Goal: Transaction & Acquisition: Purchase product/service

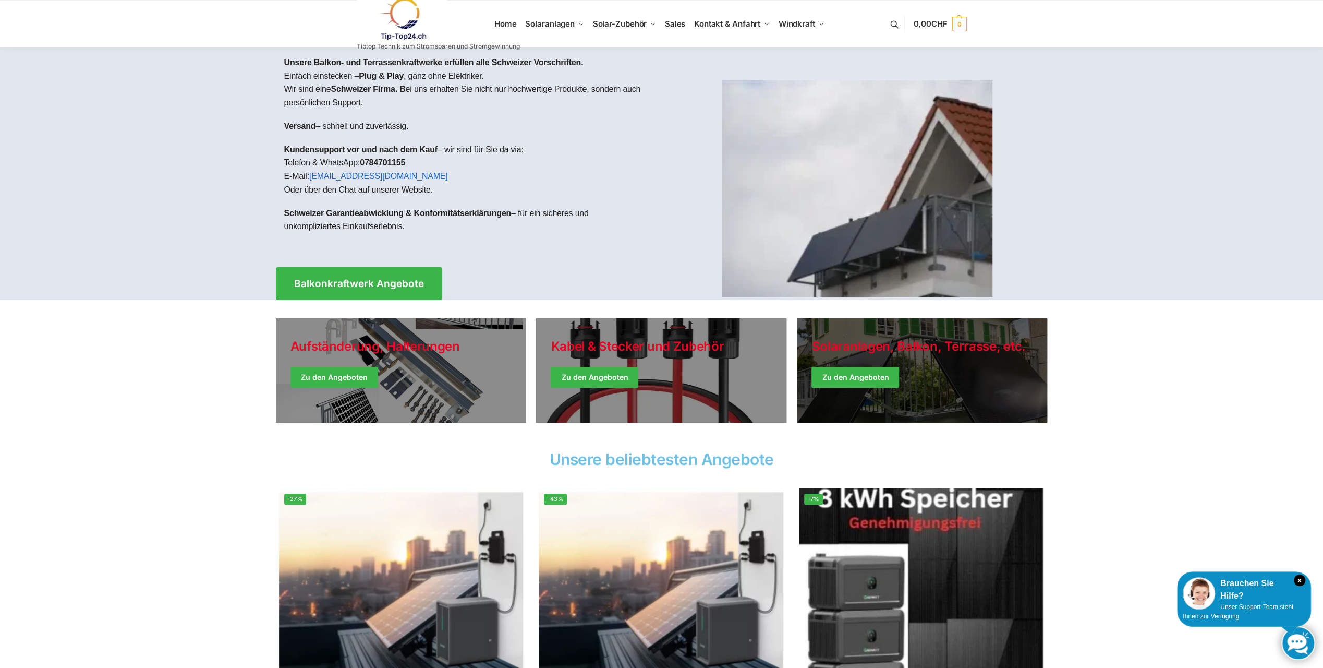
click at [884, 380] on link "Winter Jackets" at bounding box center [922, 370] width 250 height 104
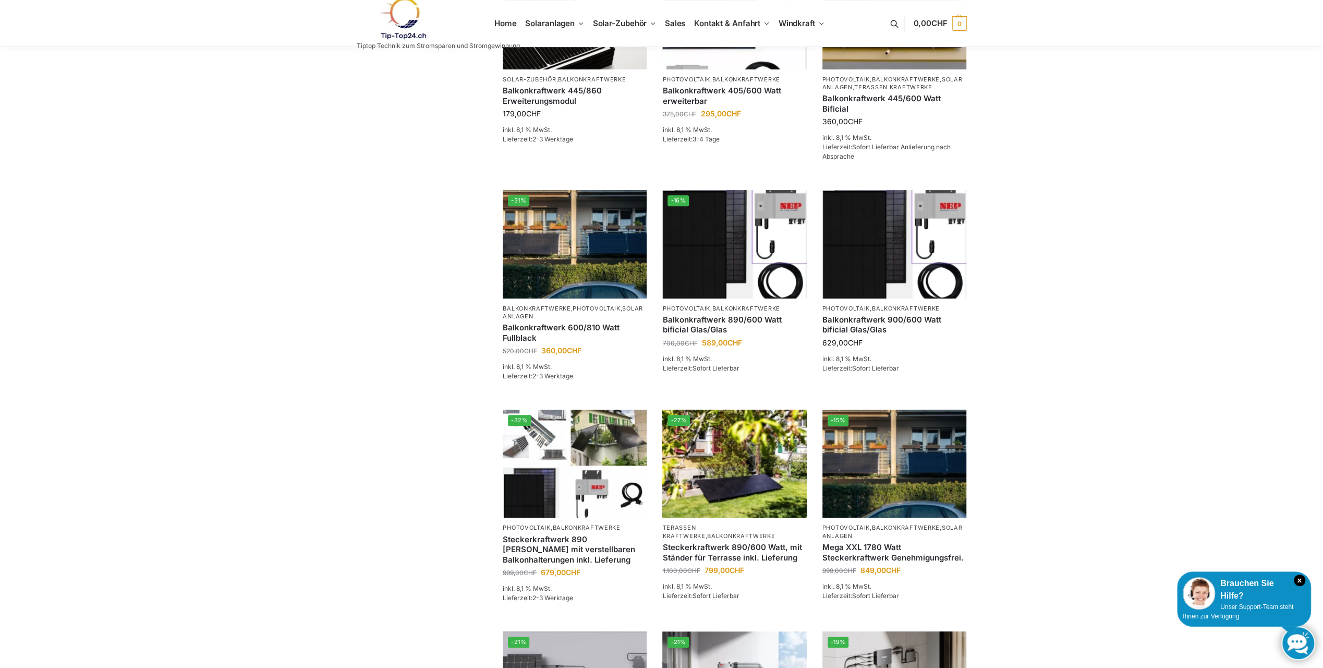
scroll to position [313, 0]
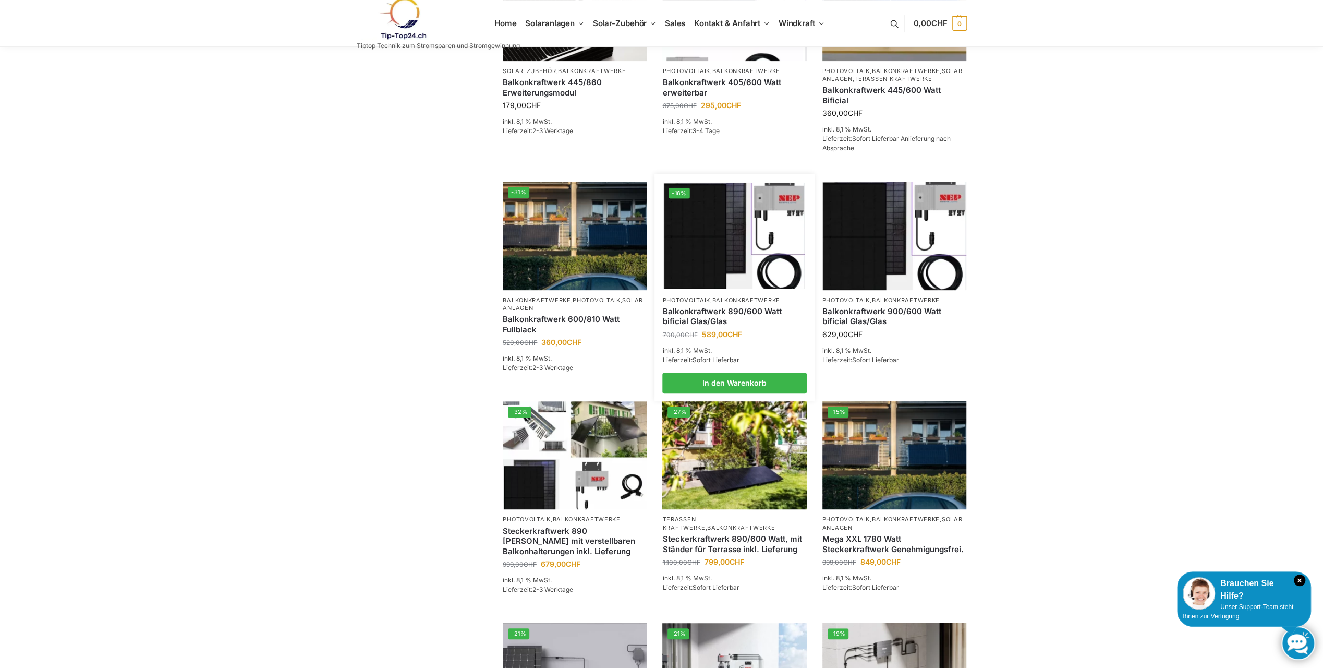
click at [716, 266] on img at bounding box center [734, 236] width 141 height 106
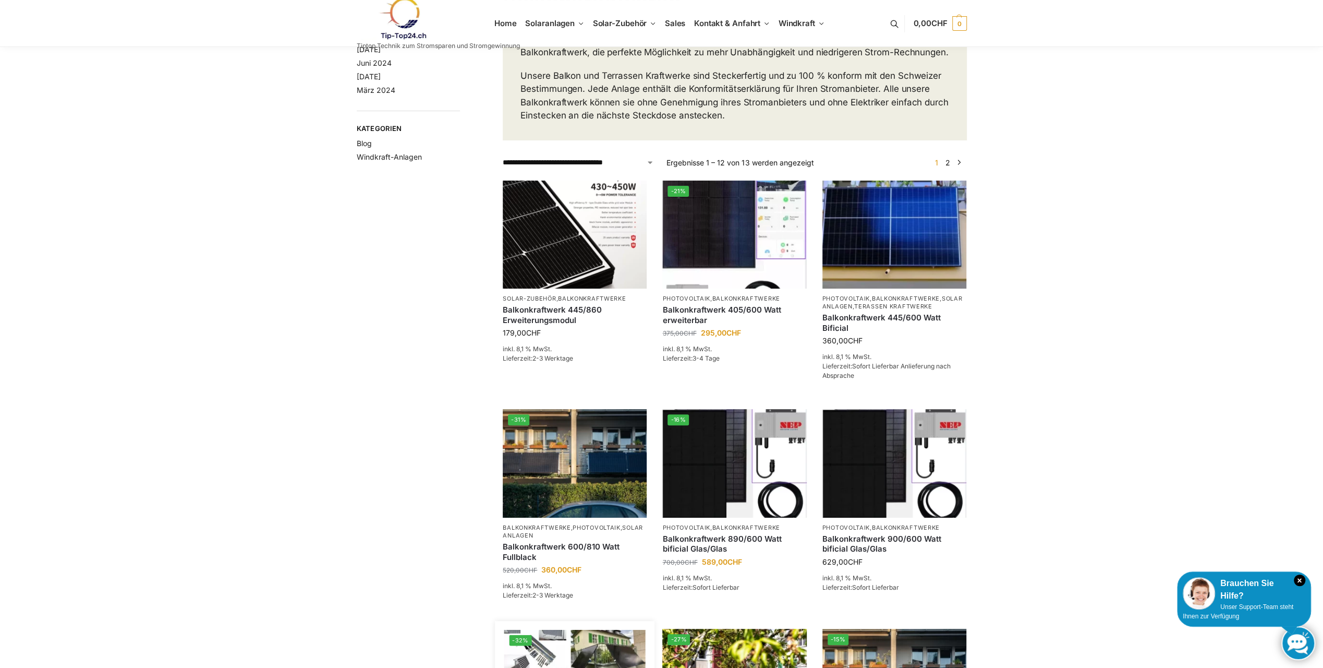
scroll to position [0, 0]
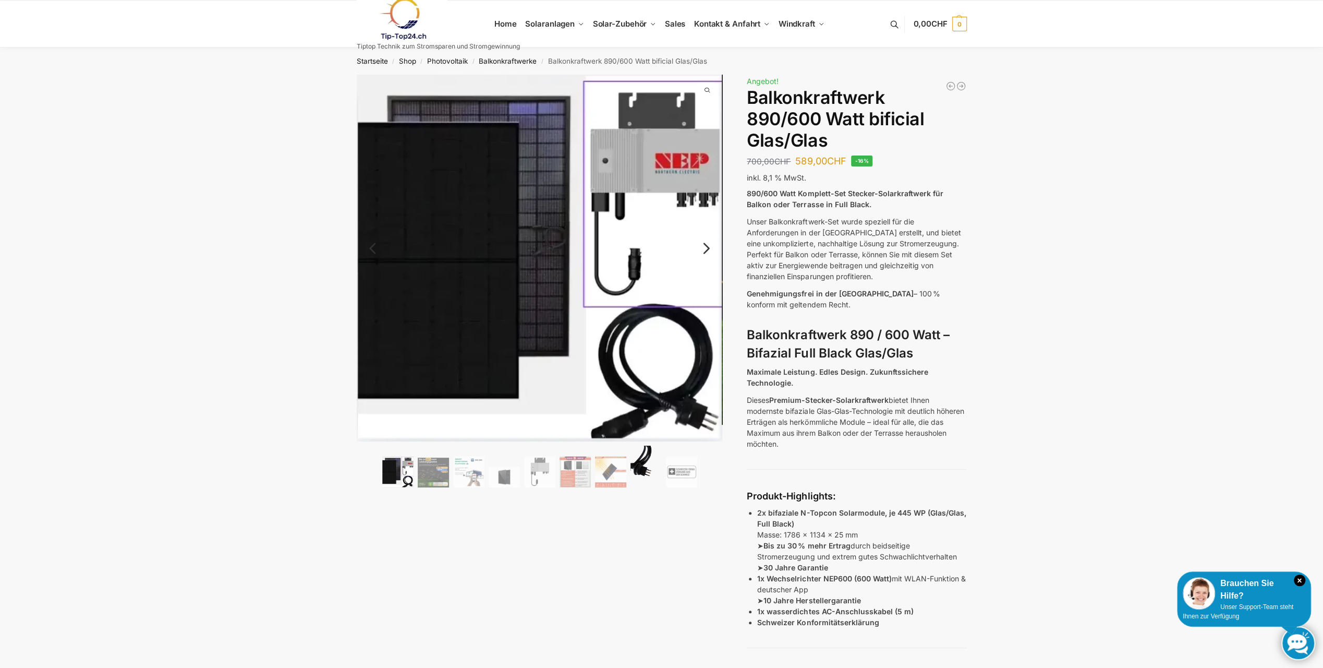
click at [647, 470] on img at bounding box center [646, 466] width 31 height 42
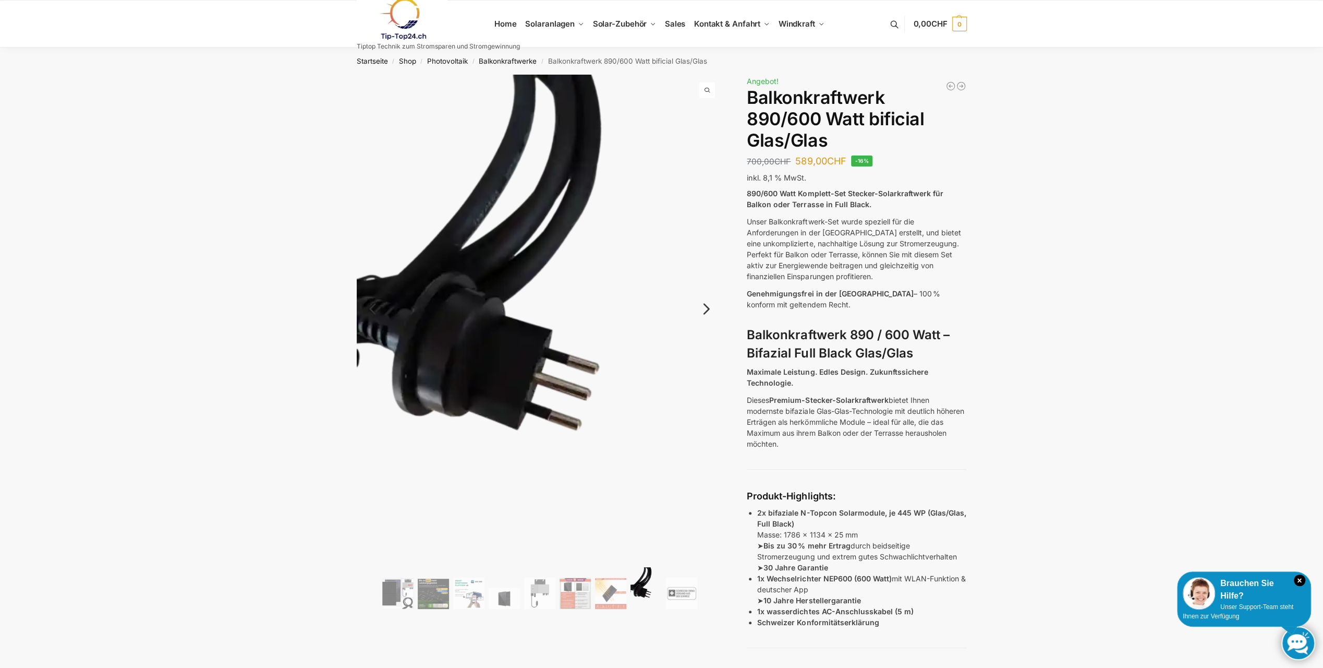
click at [704, 309] on link "Next" at bounding box center [704, 314] width 35 height 10
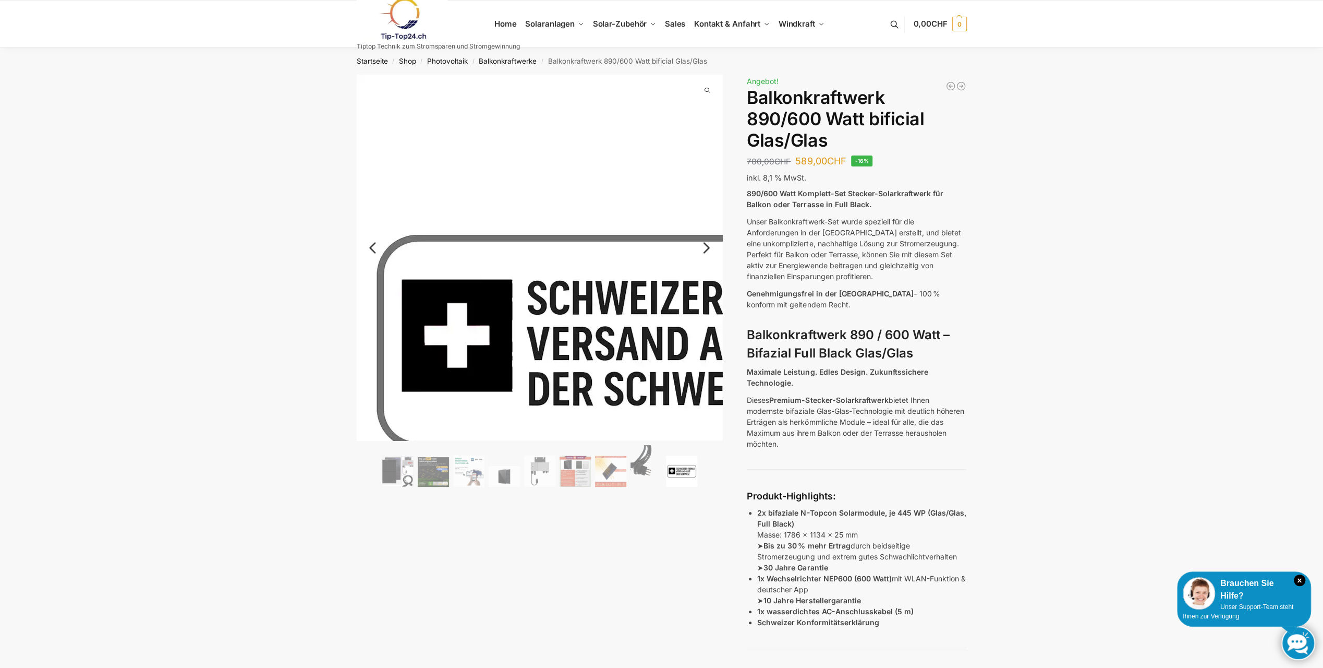
click at [704, 304] on img at bounding box center [624, 342] width 534 height 534
